Goal: Task Accomplishment & Management: Use online tool/utility

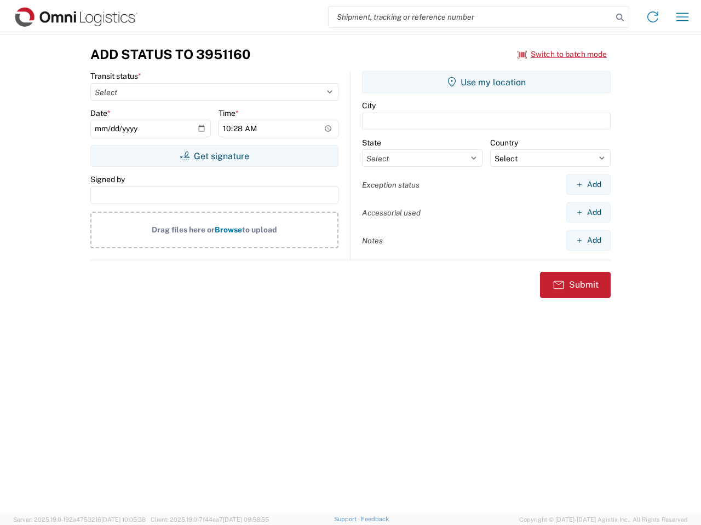
click at [470, 17] on input "search" at bounding box center [470, 17] width 284 height 21
click at [620, 18] on icon at bounding box center [619, 17] width 15 height 15
click at [652, 17] on icon at bounding box center [653, 17] width 18 height 18
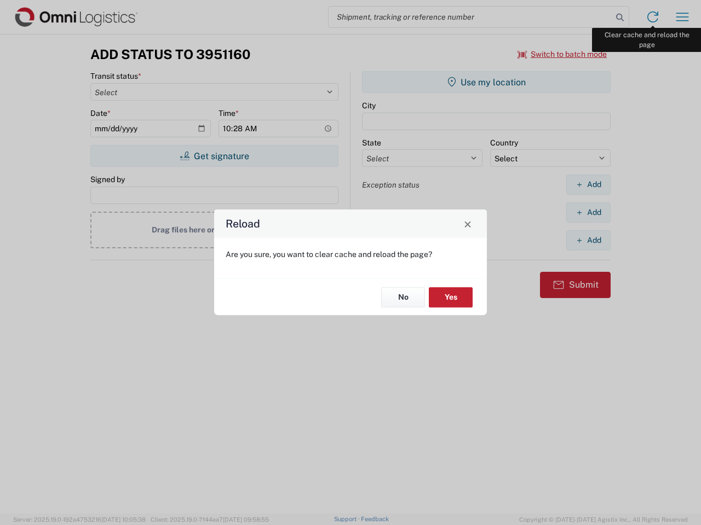
click at [682, 17] on div "Reload Are you sure, you want to clear cache and reload the page? No Yes" at bounding box center [350, 262] width 701 height 525
click at [562, 54] on div "Reload Are you sure, you want to clear cache and reload the page? No Yes" at bounding box center [350, 262] width 701 height 525
click at [214, 156] on div "Reload Are you sure, you want to clear cache and reload the page? No Yes" at bounding box center [350, 262] width 701 height 525
click at [486, 82] on div "Reload Are you sure, you want to clear cache and reload the page? No Yes" at bounding box center [350, 262] width 701 height 525
click at [588, 184] on div "Reload Are you sure, you want to clear cache and reload the page? No Yes" at bounding box center [350, 262] width 701 height 525
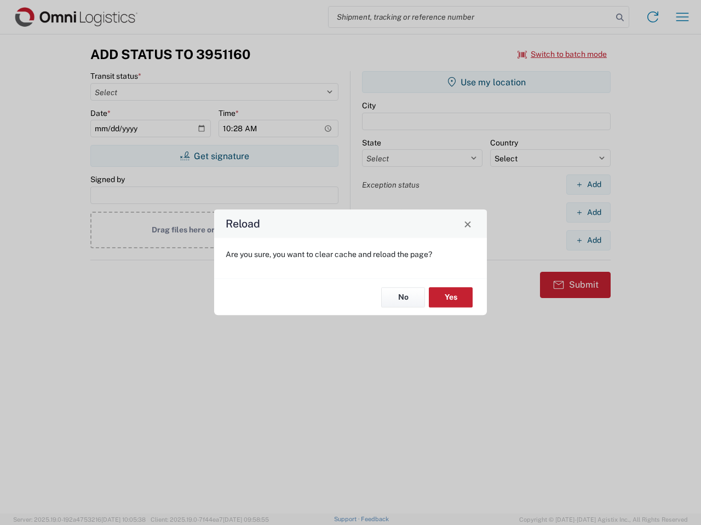
click at [588, 212] on div "Reload Are you sure, you want to clear cache and reload the page? No Yes" at bounding box center [350, 262] width 701 height 525
click at [588, 240] on div "Reload Are you sure, you want to clear cache and reload the page? No Yes" at bounding box center [350, 262] width 701 height 525
